Goal: Information Seeking & Learning: Check status

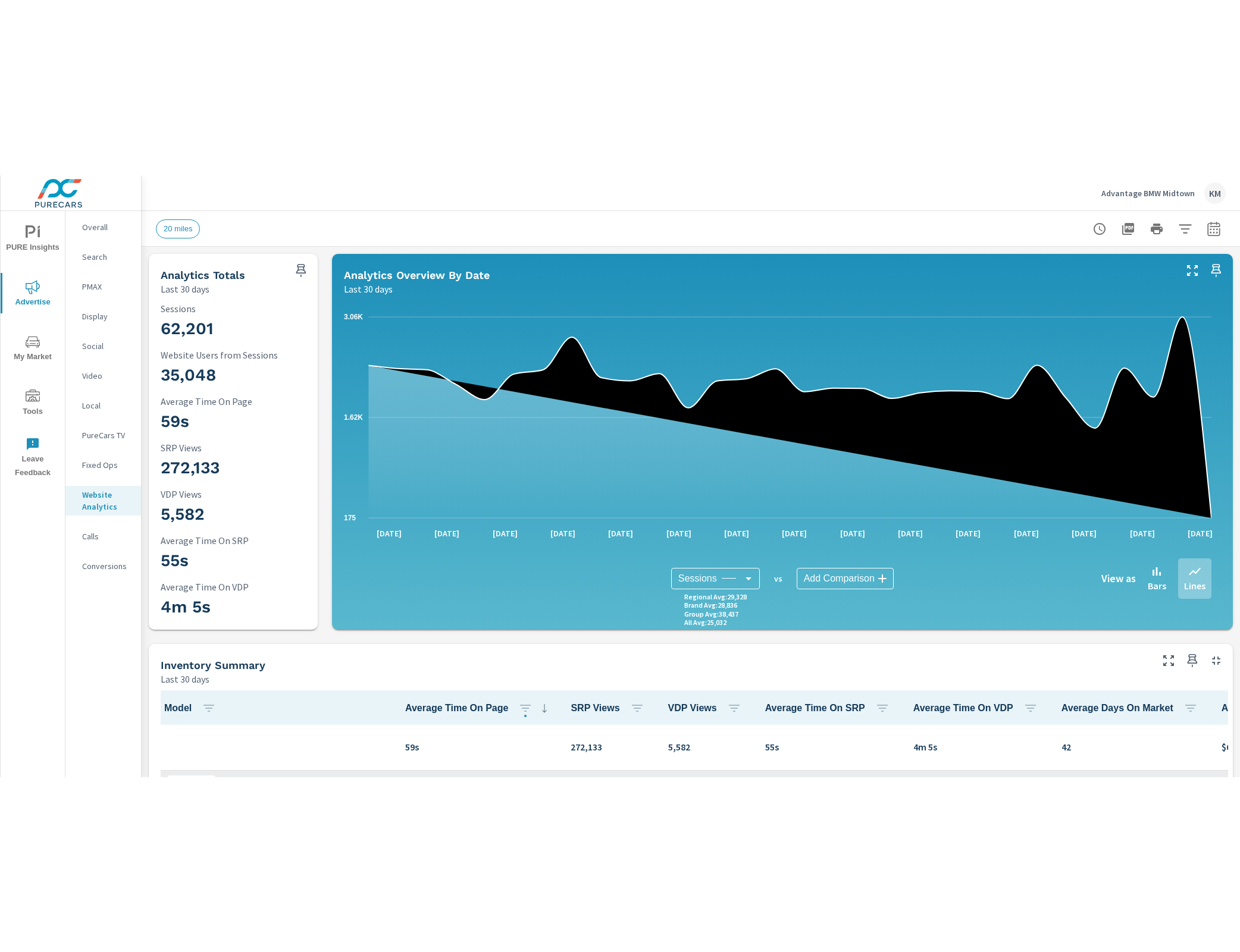
scroll to position [0, 2]
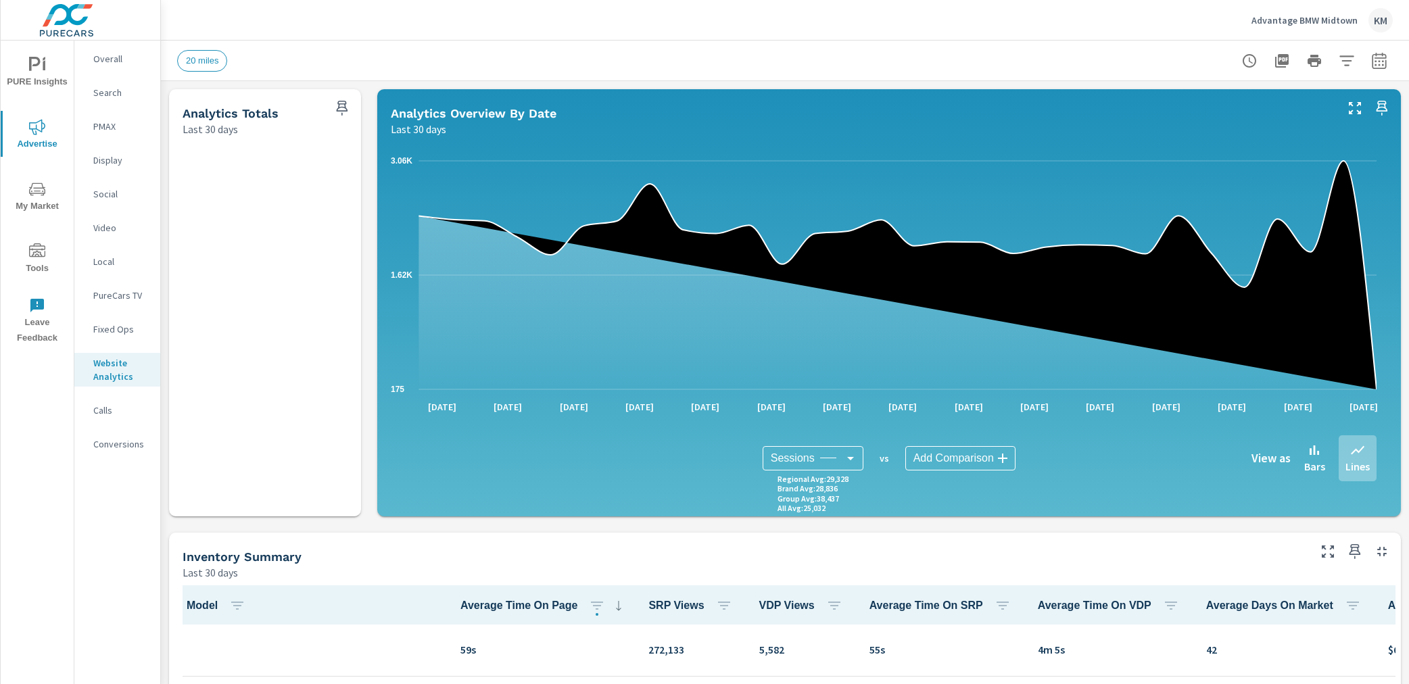
click at [271, 479] on div "62,201 Sessions 35,048 Website Users from Sessions 59s Average Time On Page 272…" at bounding box center [264, 326] width 181 height 369
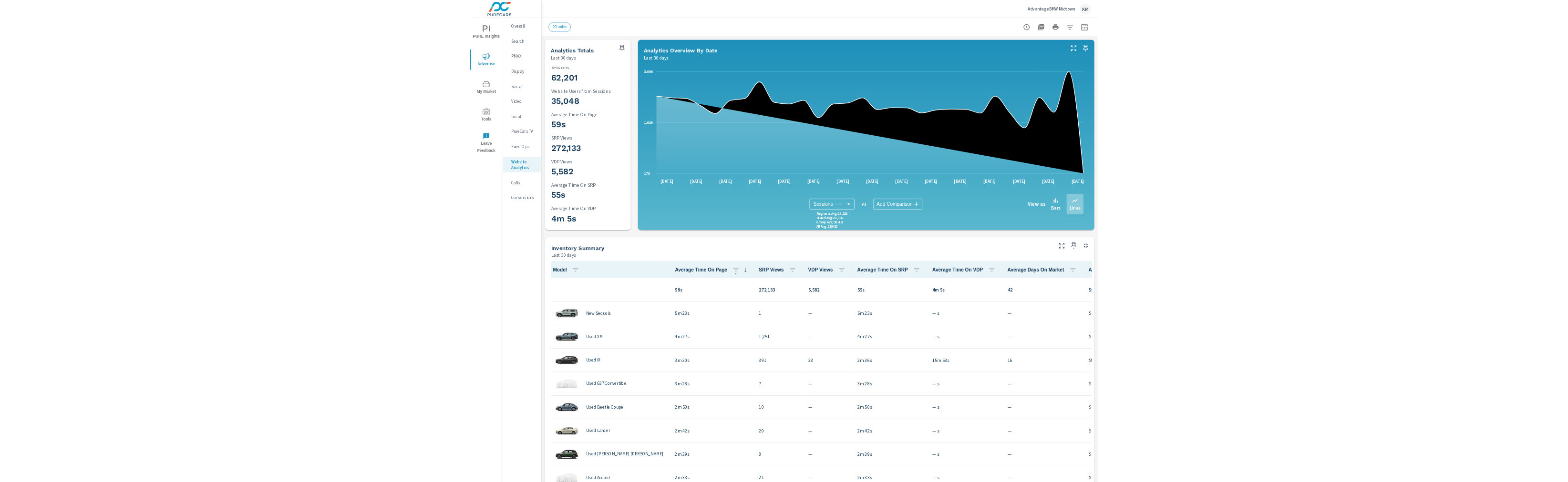
scroll to position [1, 0]
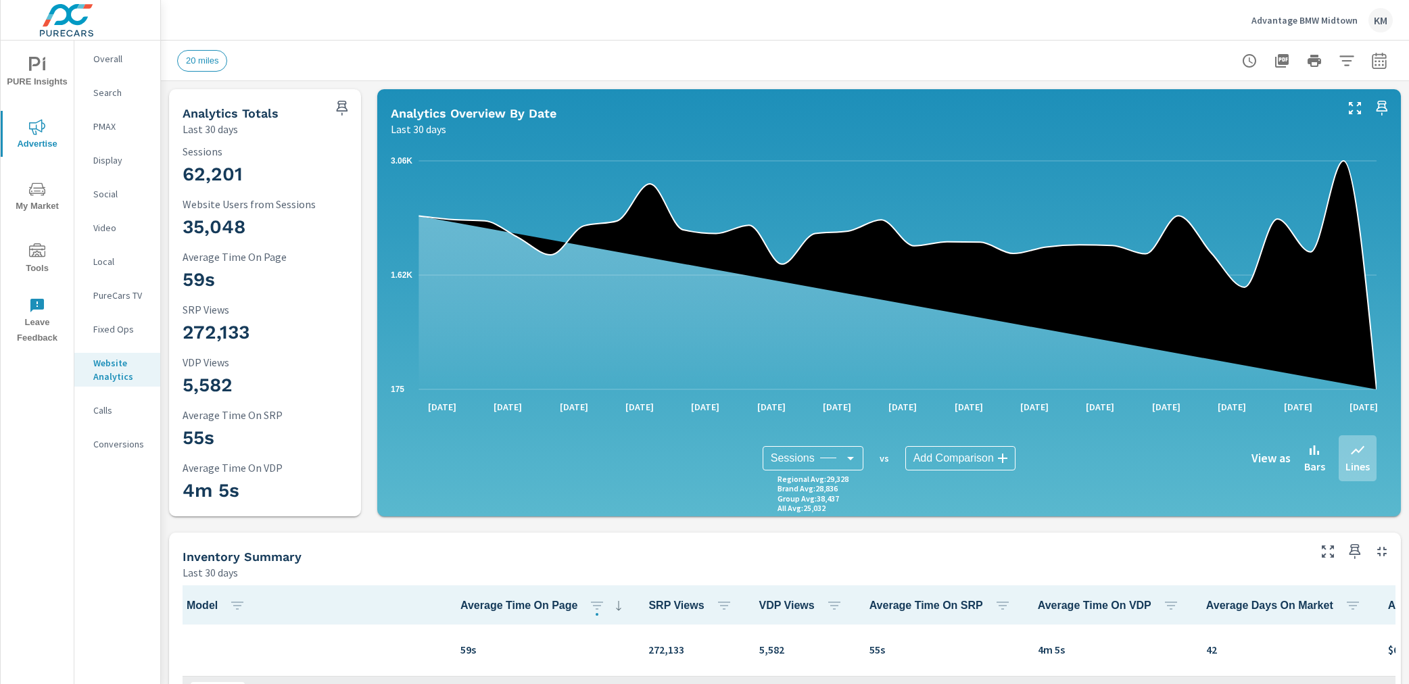
click at [310, 514] on div "62,201 Sessions 35,048 Website Users from Sessions 59s Average Time On Page 272…" at bounding box center [265, 327] width 192 height 380
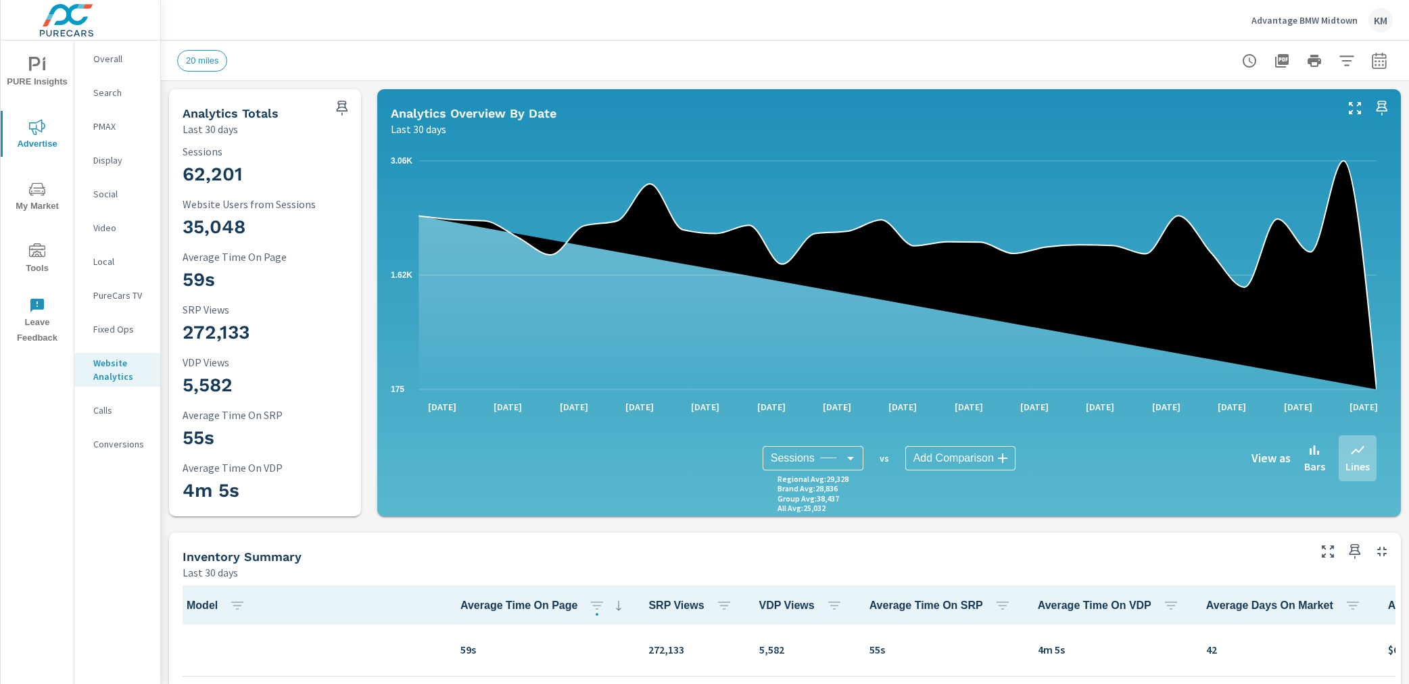
click at [310, 511] on div "62,201 Sessions 35,048 Website Users from Sessions 59s Average Time On Page 272…" at bounding box center [265, 327] width 192 height 380
click at [278, 101] on div "Analytics Totals Last 30 days" at bounding box center [247, 113] width 157 height 48
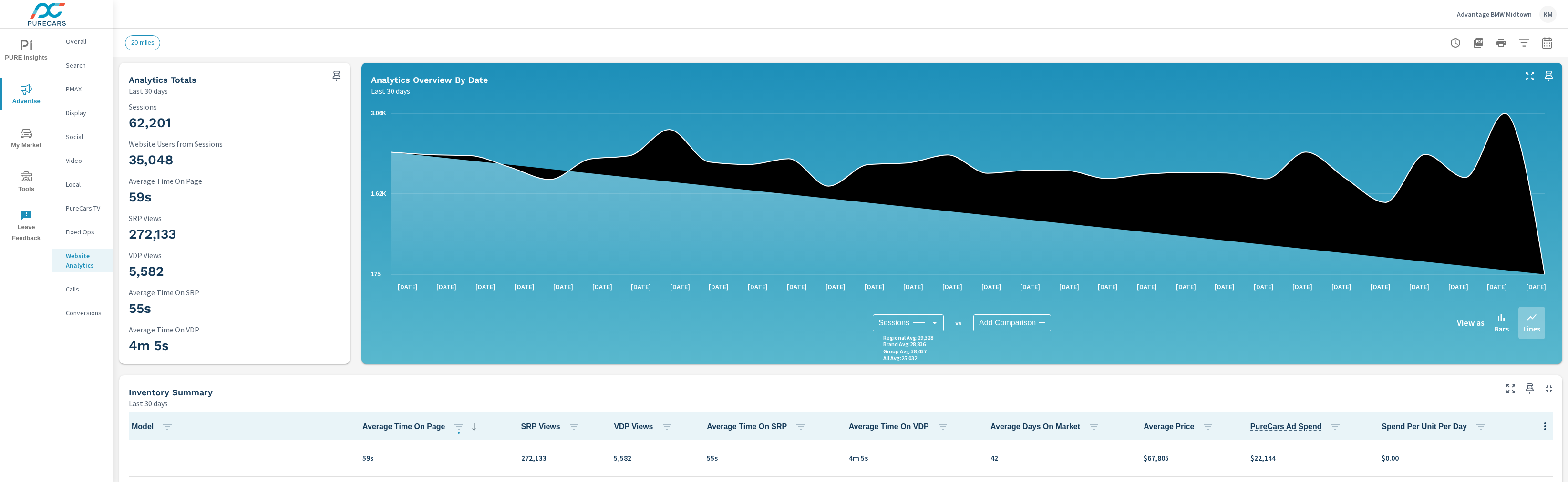
click at [253, 53] on div "20 miles" at bounding box center [840, 43] width 1431 height 28
click at [20, 92] on icon "nav menu" at bounding box center [26, 89] width 11 height 11
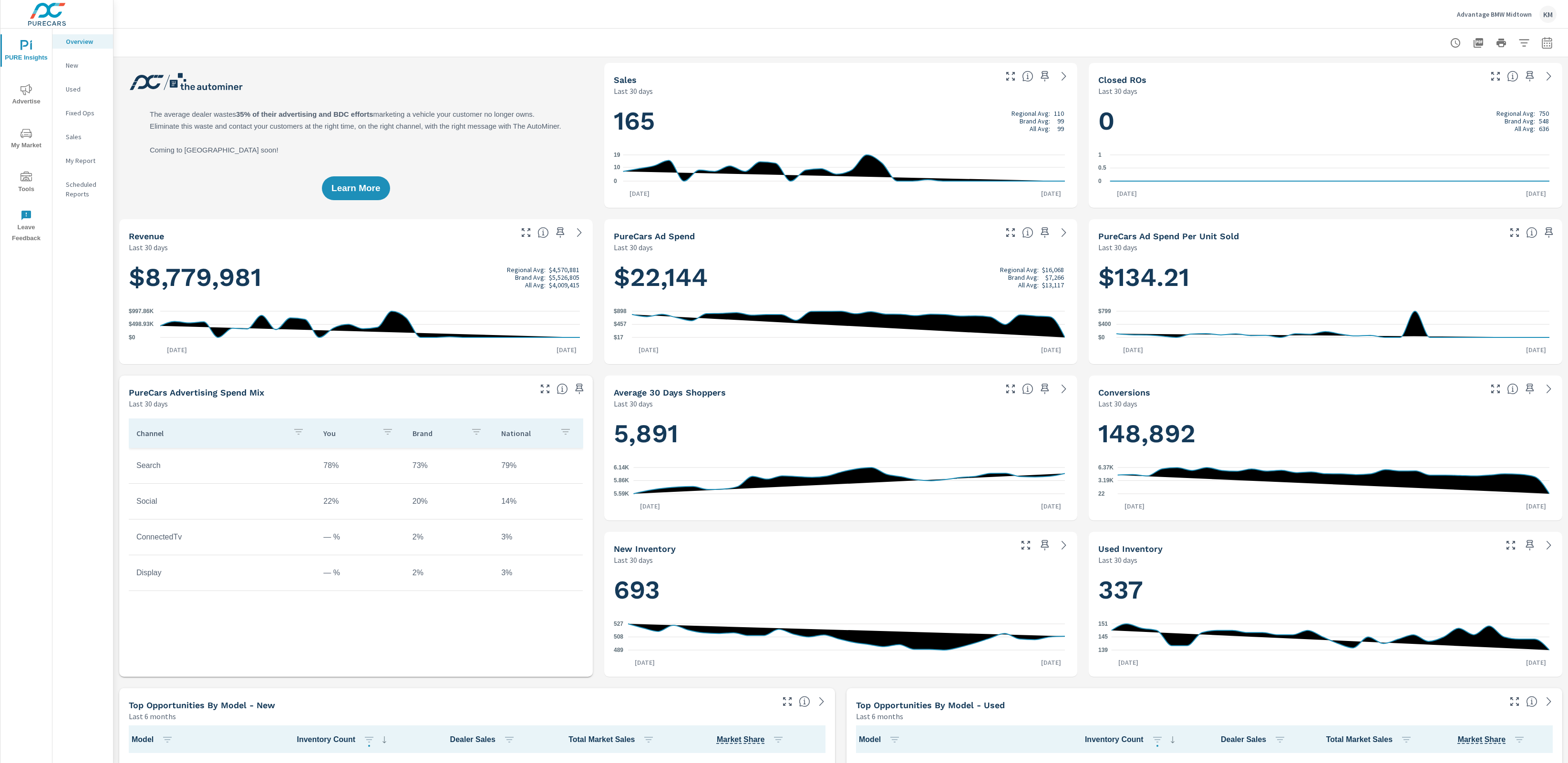
scroll to position [1, 0]
click at [24, 97] on span "Advertise" at bounding box center [26, 95] width 46 height 23
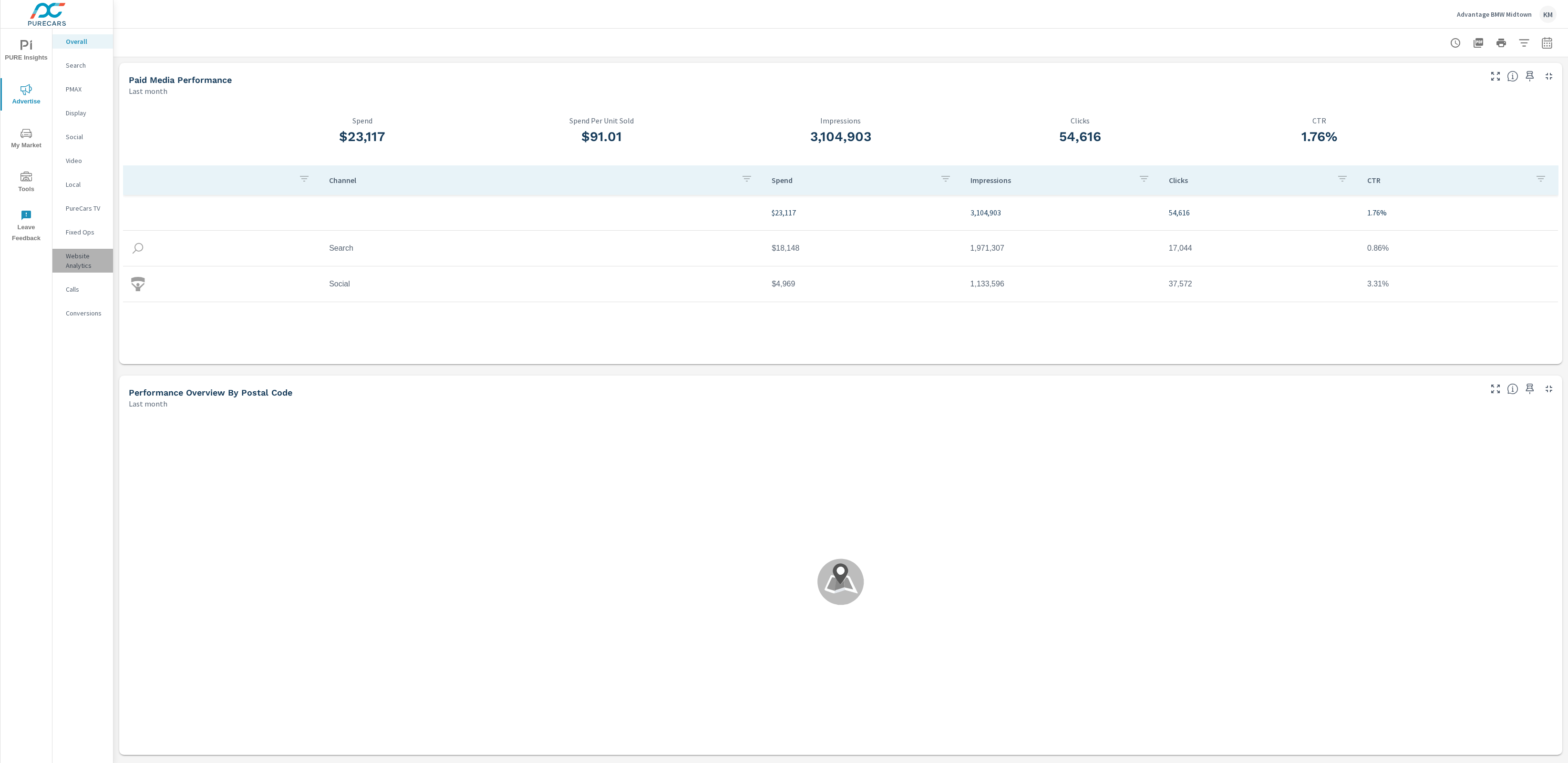
click at [82, 254] on p "Website Analytics" at bounding box center [85, 260] width 39 height 19
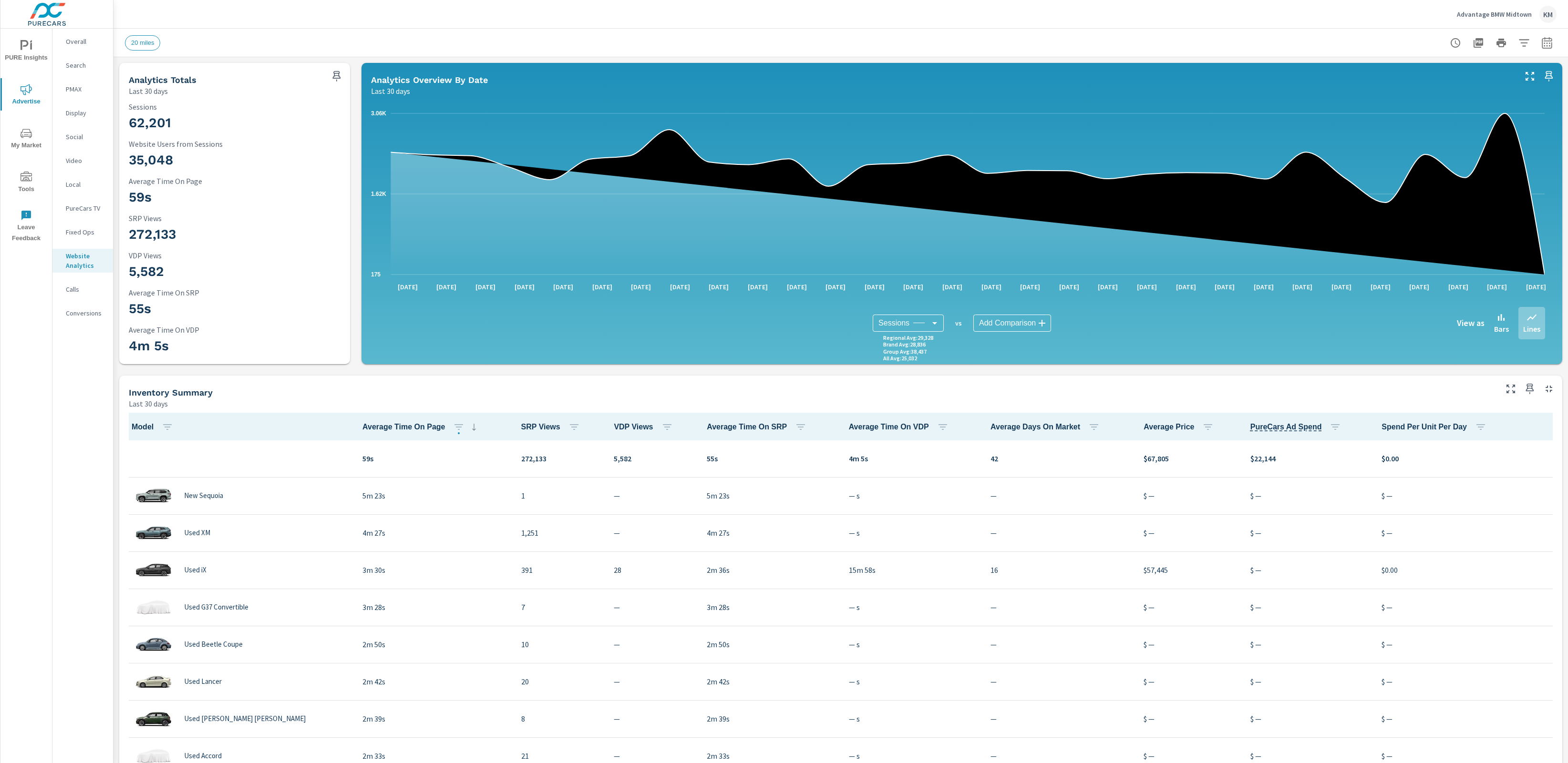
scroll to position [1, 0]
